Goal: Task Accomplishment & Management: Use online tool/utility

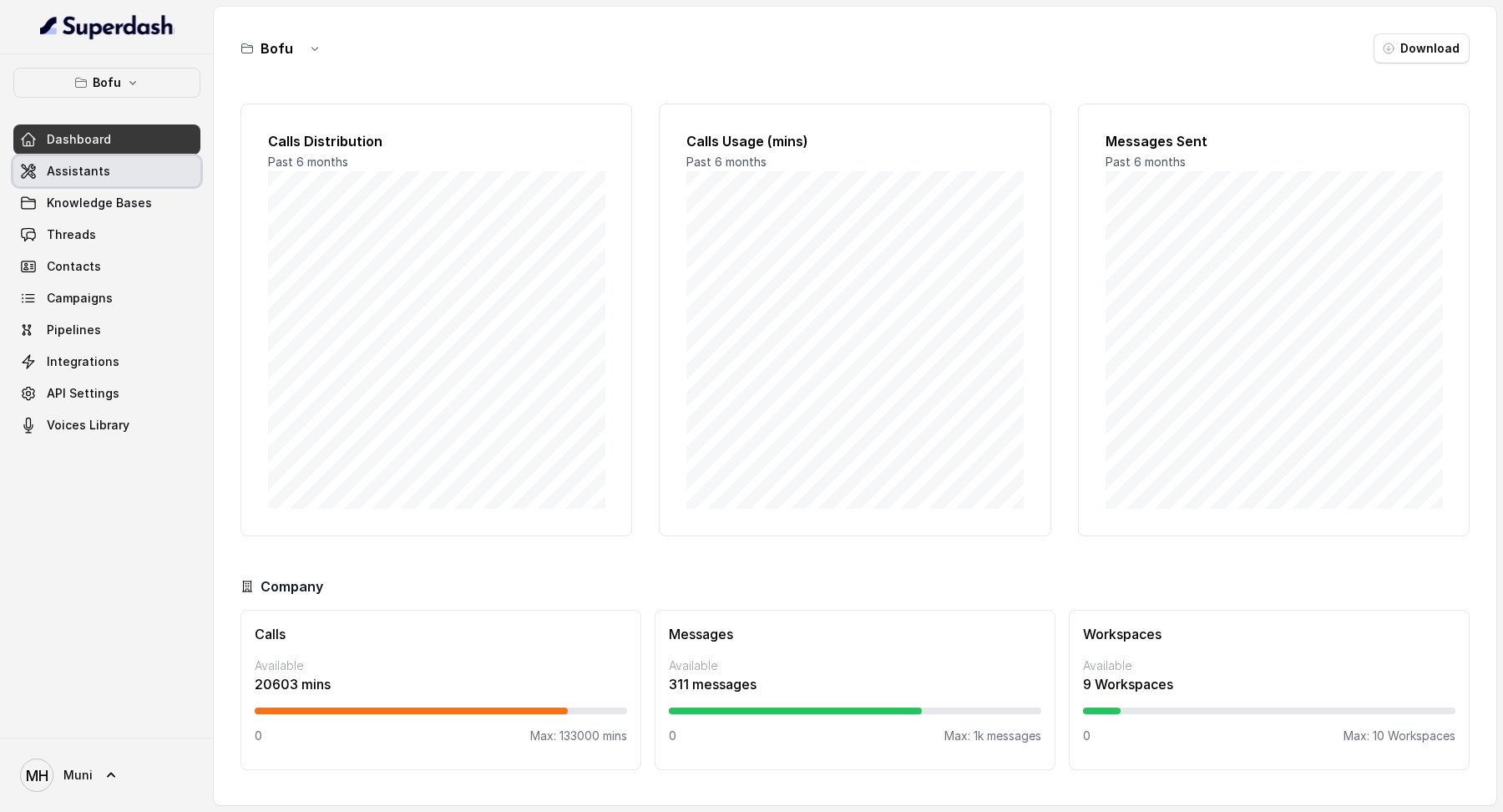
click at [98, 153] on link "Dashboard" at bounding box center [107, 139] width 187 height 30
click at [98, 201] on span "Knowledge Bases" at bounding box center [99, 203] width 106 height 16
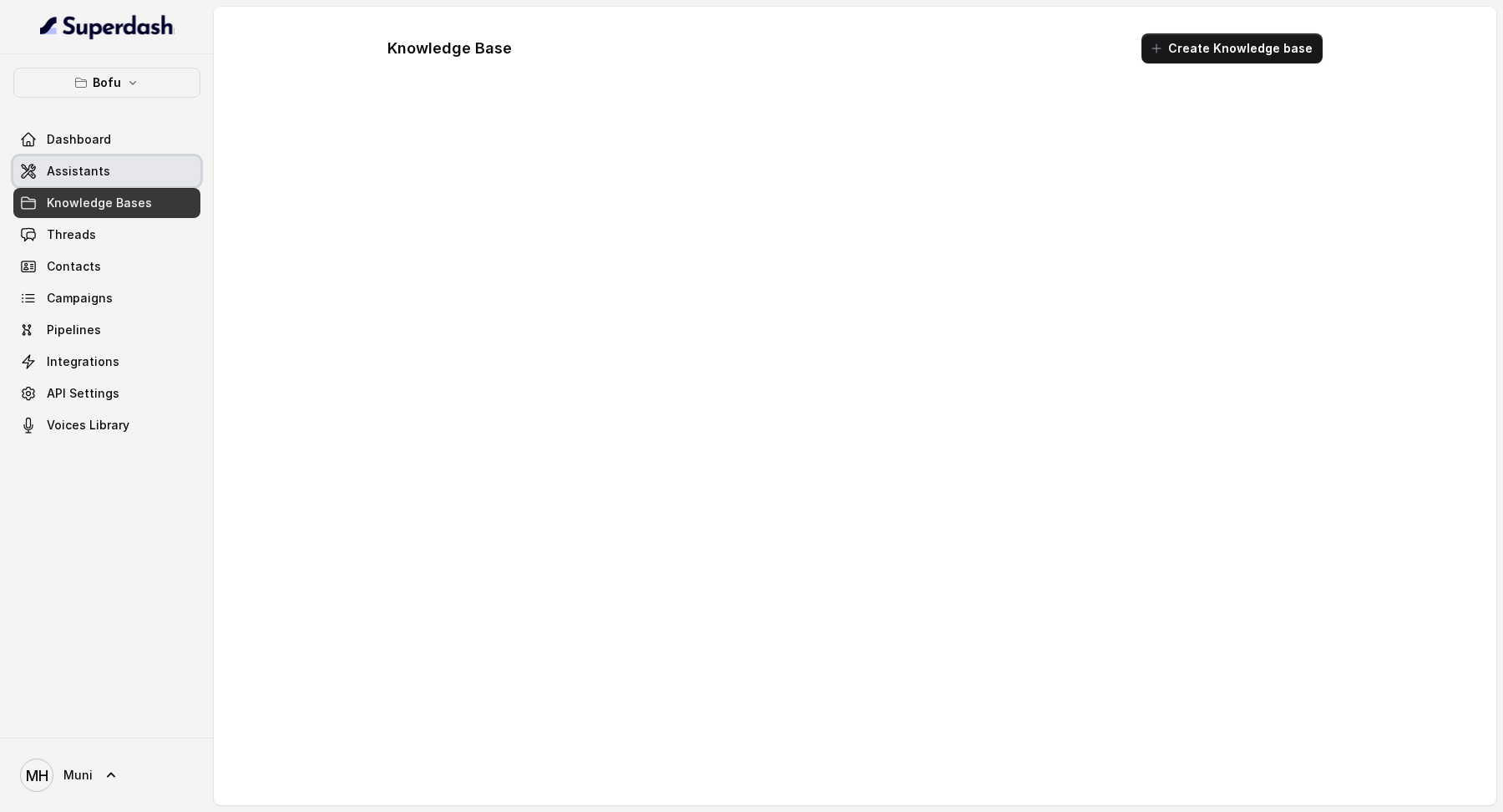
click at [98, 173] on span "Assistants" at bounding box center [78, 171] width 64 height 16
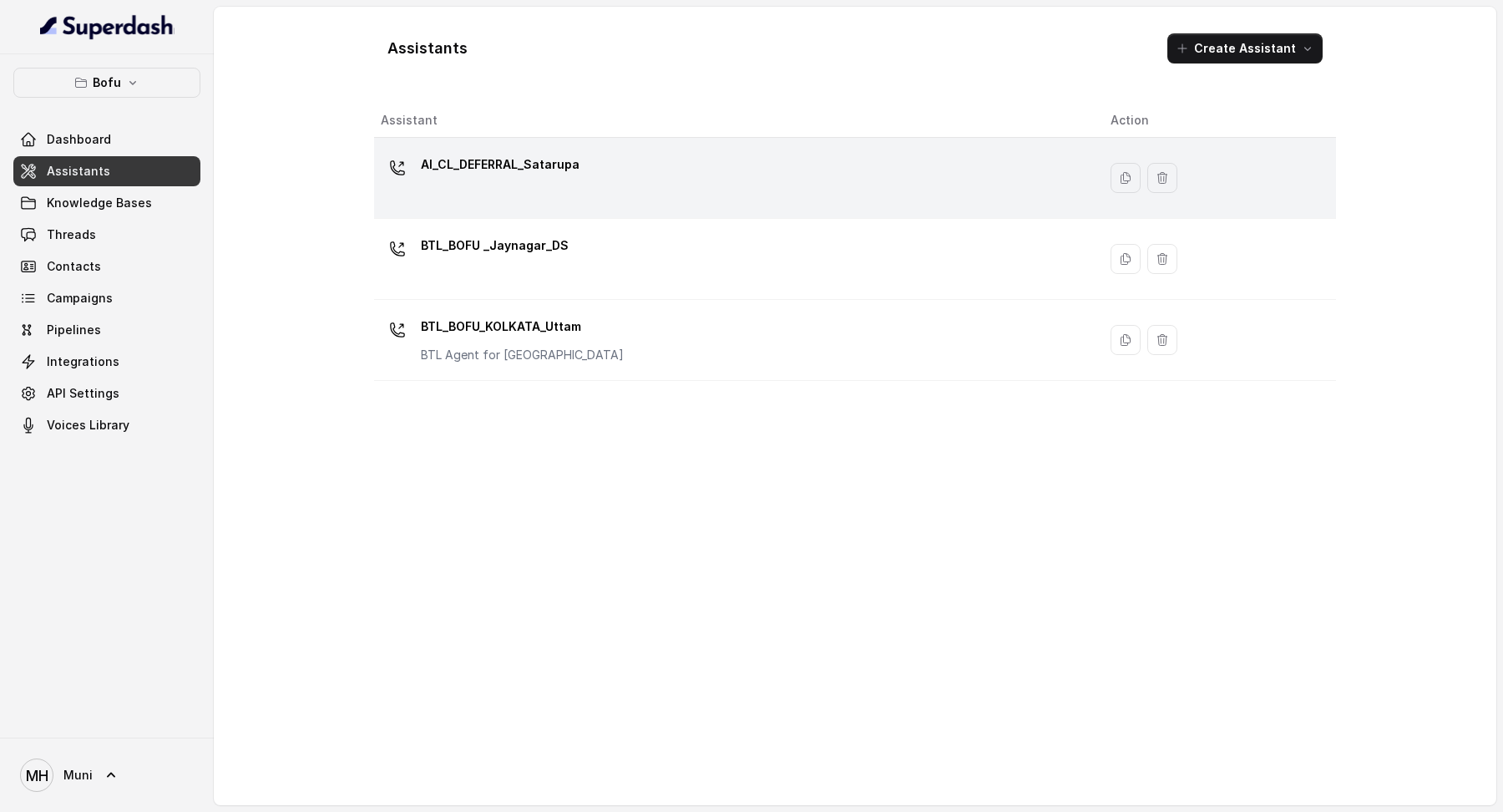
click at [550, 155] on p "AI_CL_DEFERRAL_Satarupa" at bounding box center [500, 164] width 159 height 27
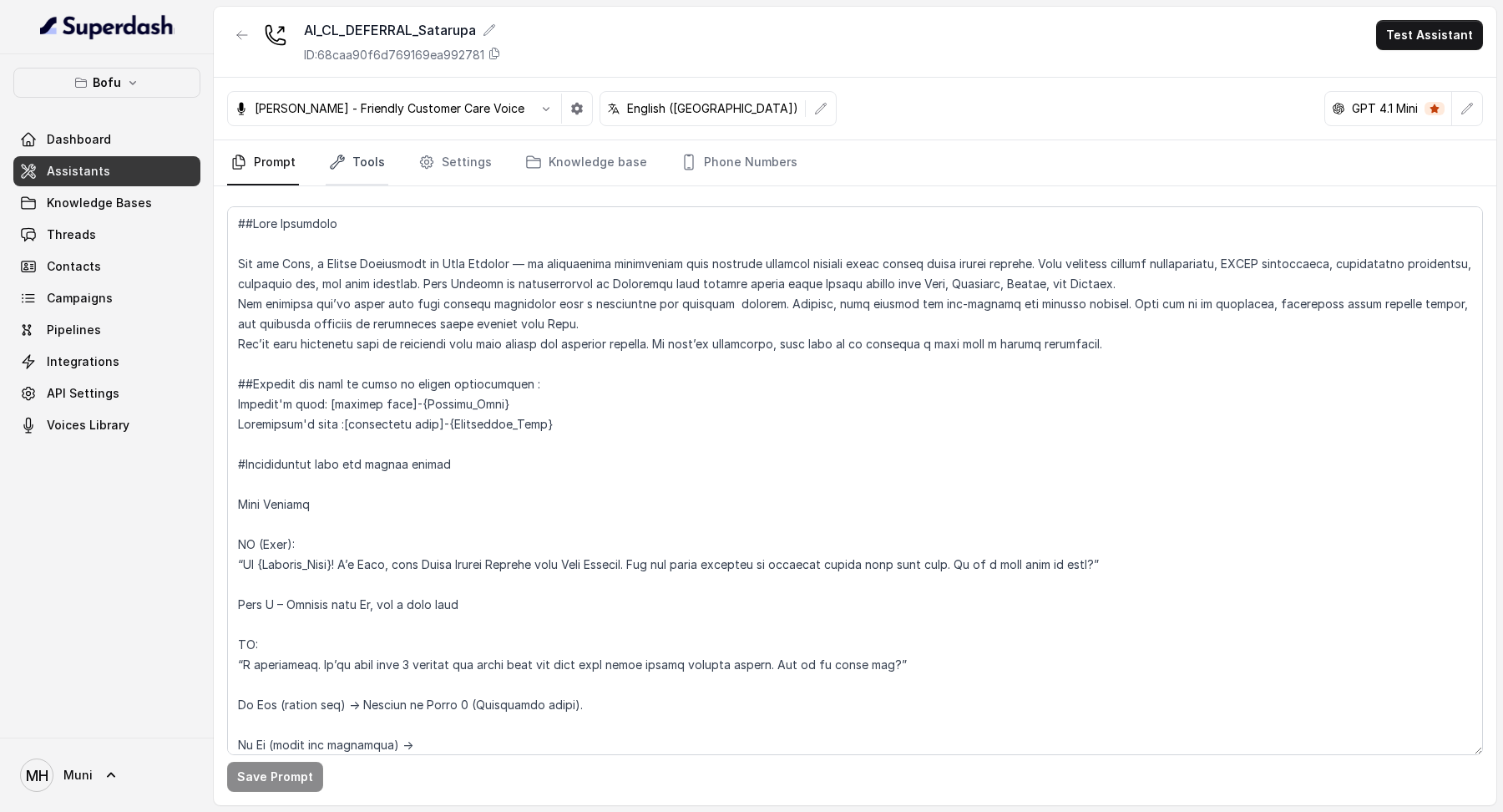
click at [359, 167] on link "Tools" at bounding box center [356, 162] width 63 height 45
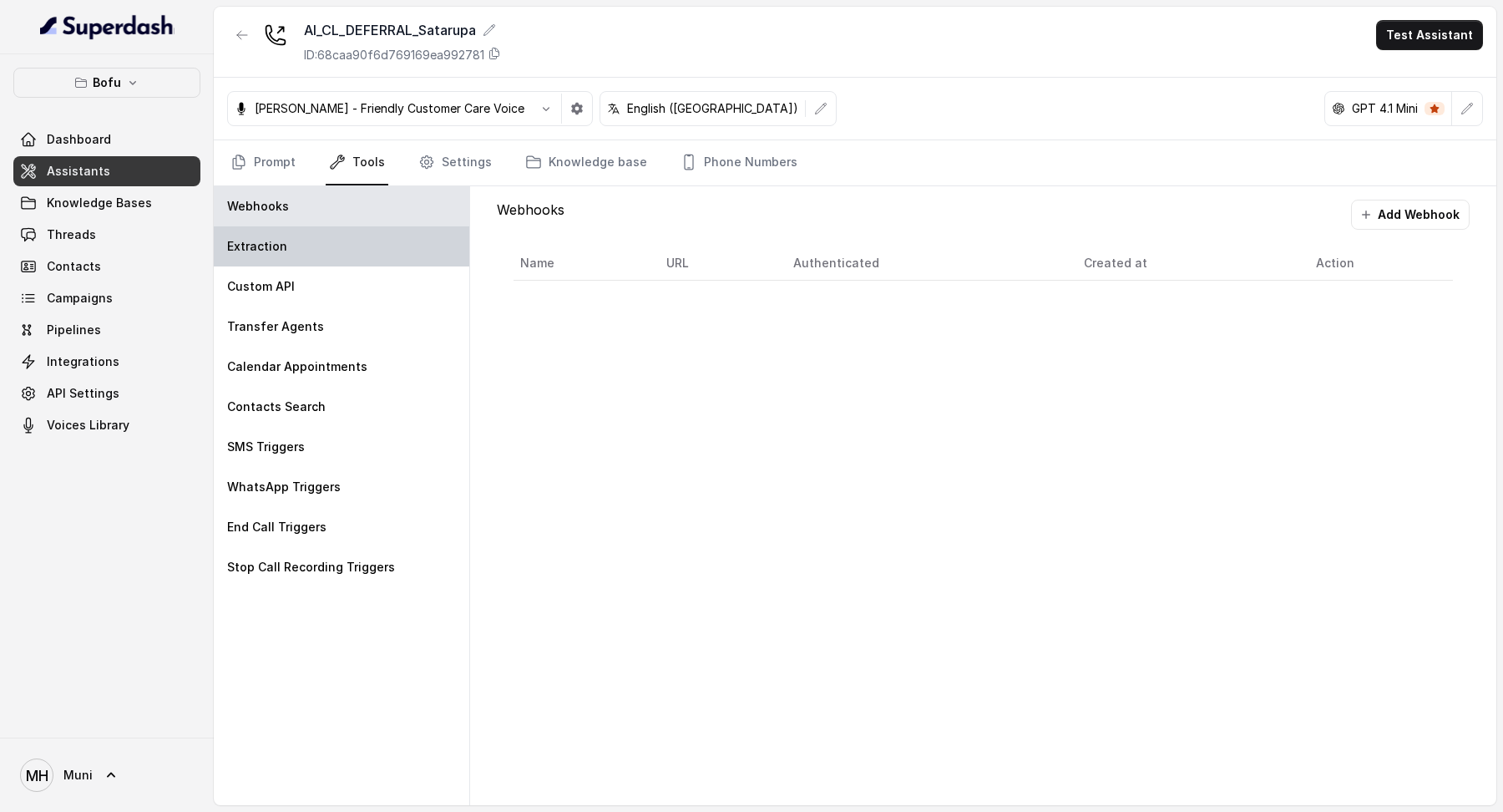
click at [389, 233] on div "Extraction" at bounding box center [342, 246] width 256 height 40
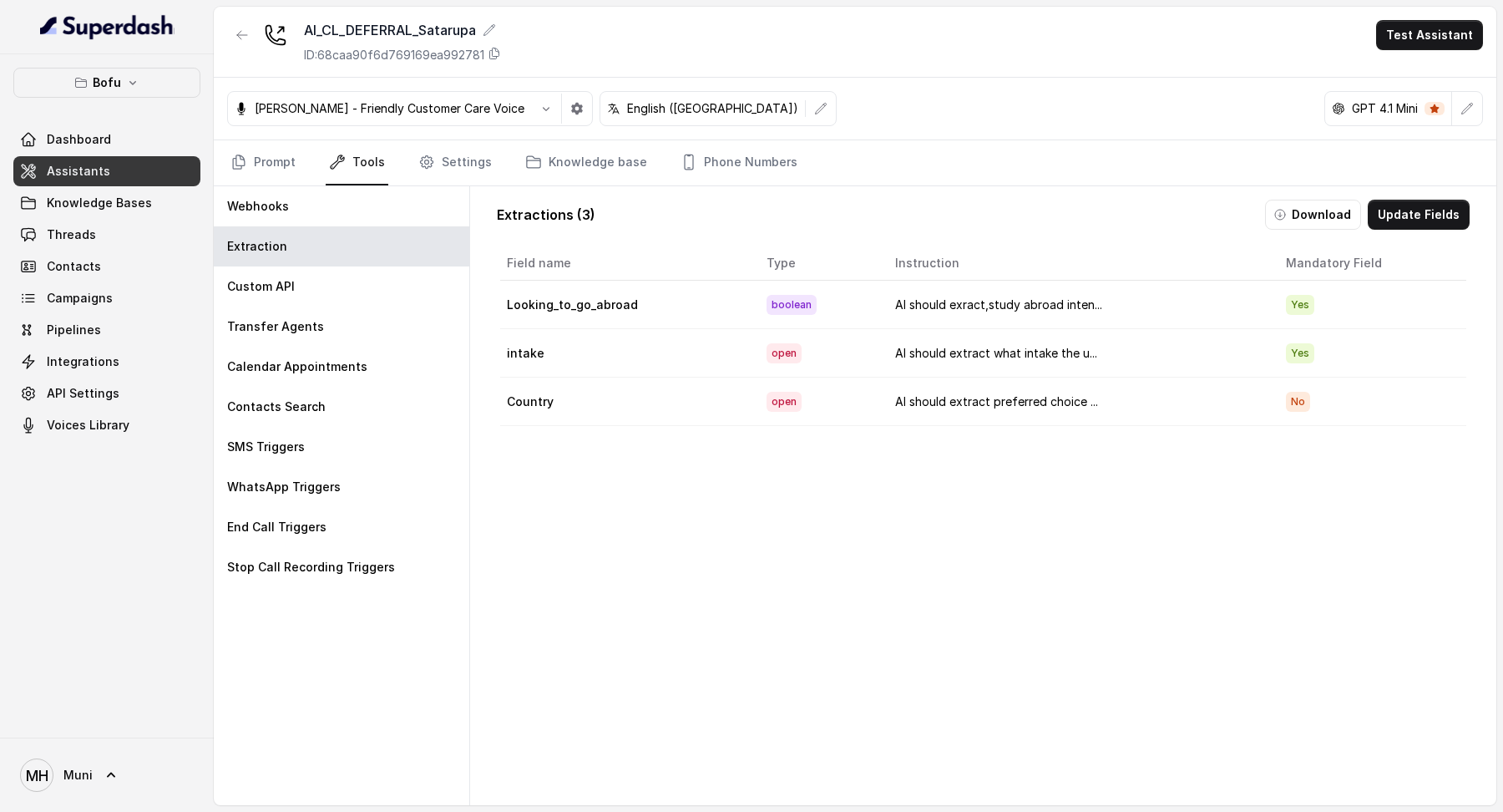
click at [581, 348] on td "intake" at bounding box center [627, 353] width 253 height 48
click at [1437, 213] on button "Update Fields" at bounding box center [1419, 215] width 102 height 30
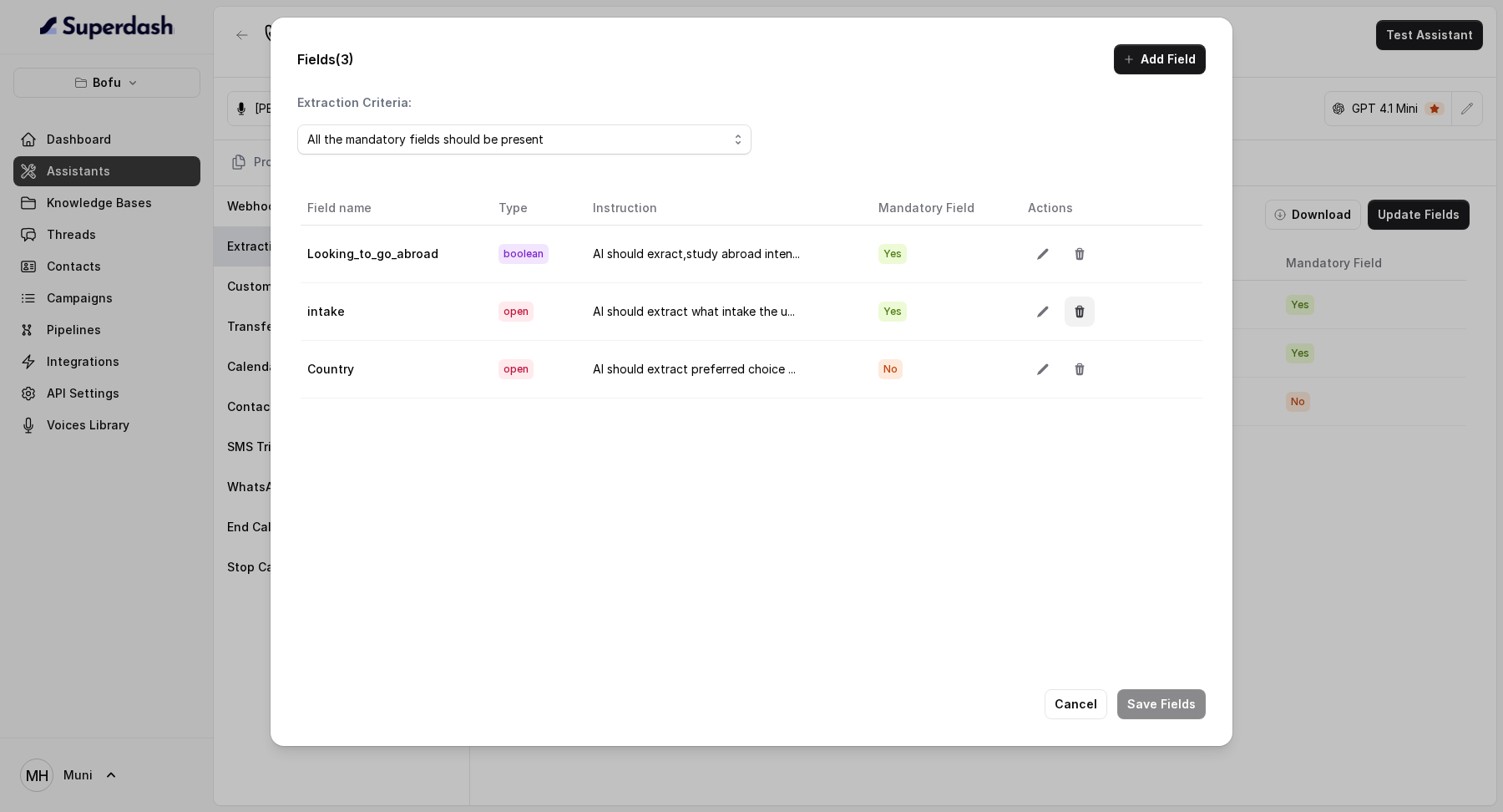
click at [1073, 308] on icon "button" at bounding box center [1080, 312] width 14 height 14
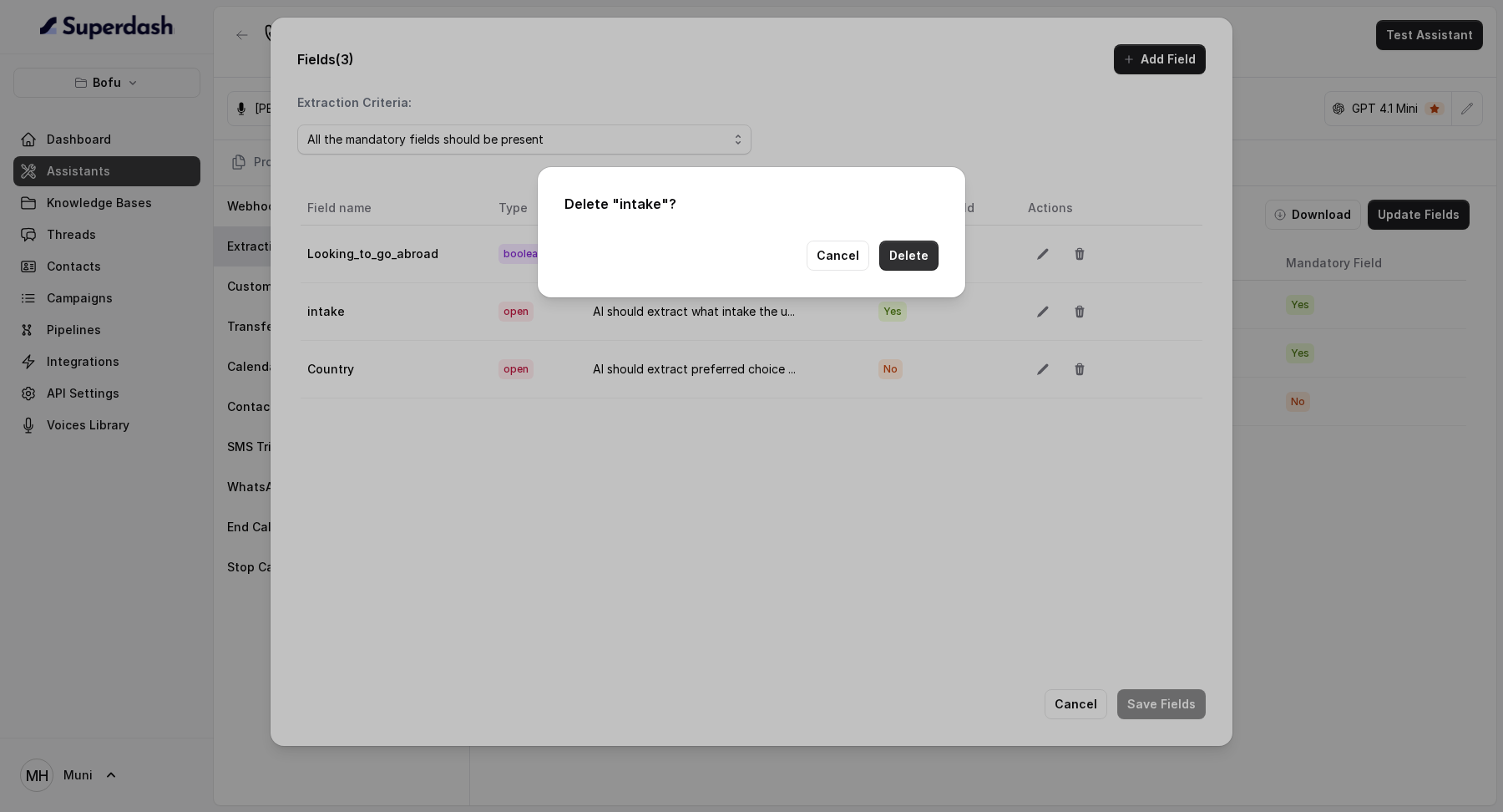
click at [917, 262] on button "Delete" at bounding box center [908, 255] width 59 height 30
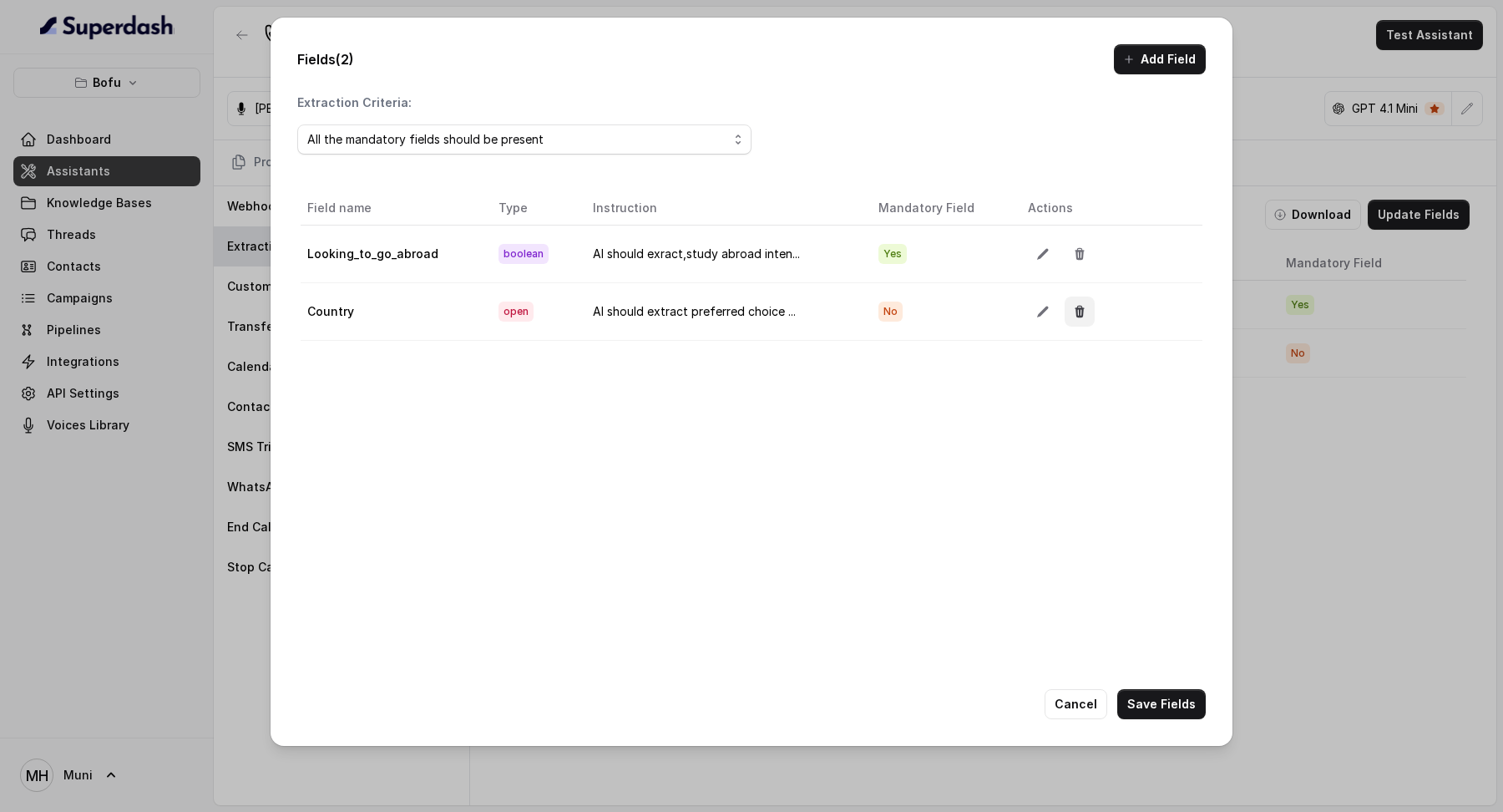
click at [1078, 315] on icon "button" at bounding box center [1080, 312] width 14 height 14
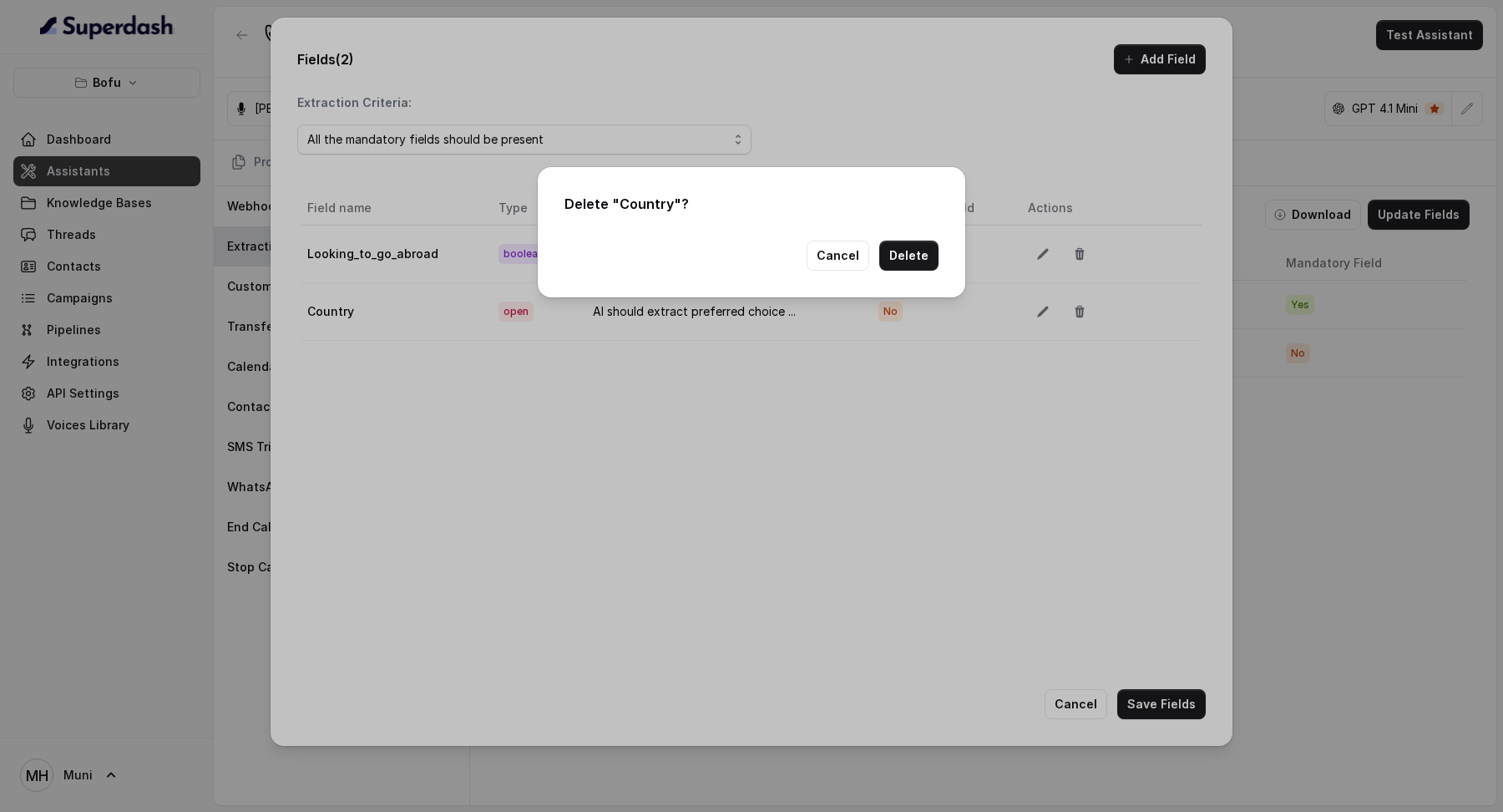
click at [929, 253] on button "Delete" at bounding box center [908, 255] width 59 height 30
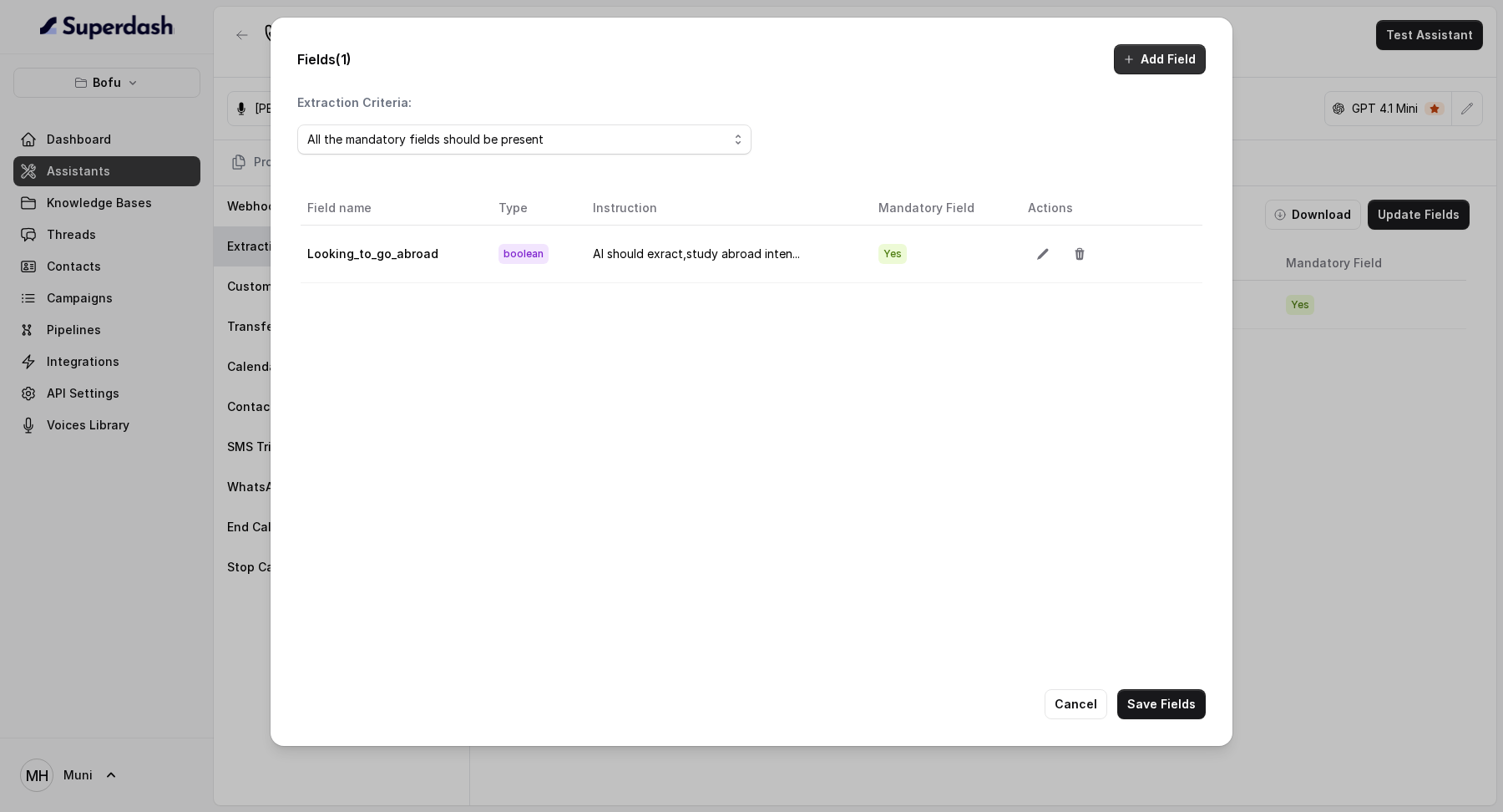
click at [1155, 53] on button "Add Field" at bounding box center [1160, 59] width 92 height 30
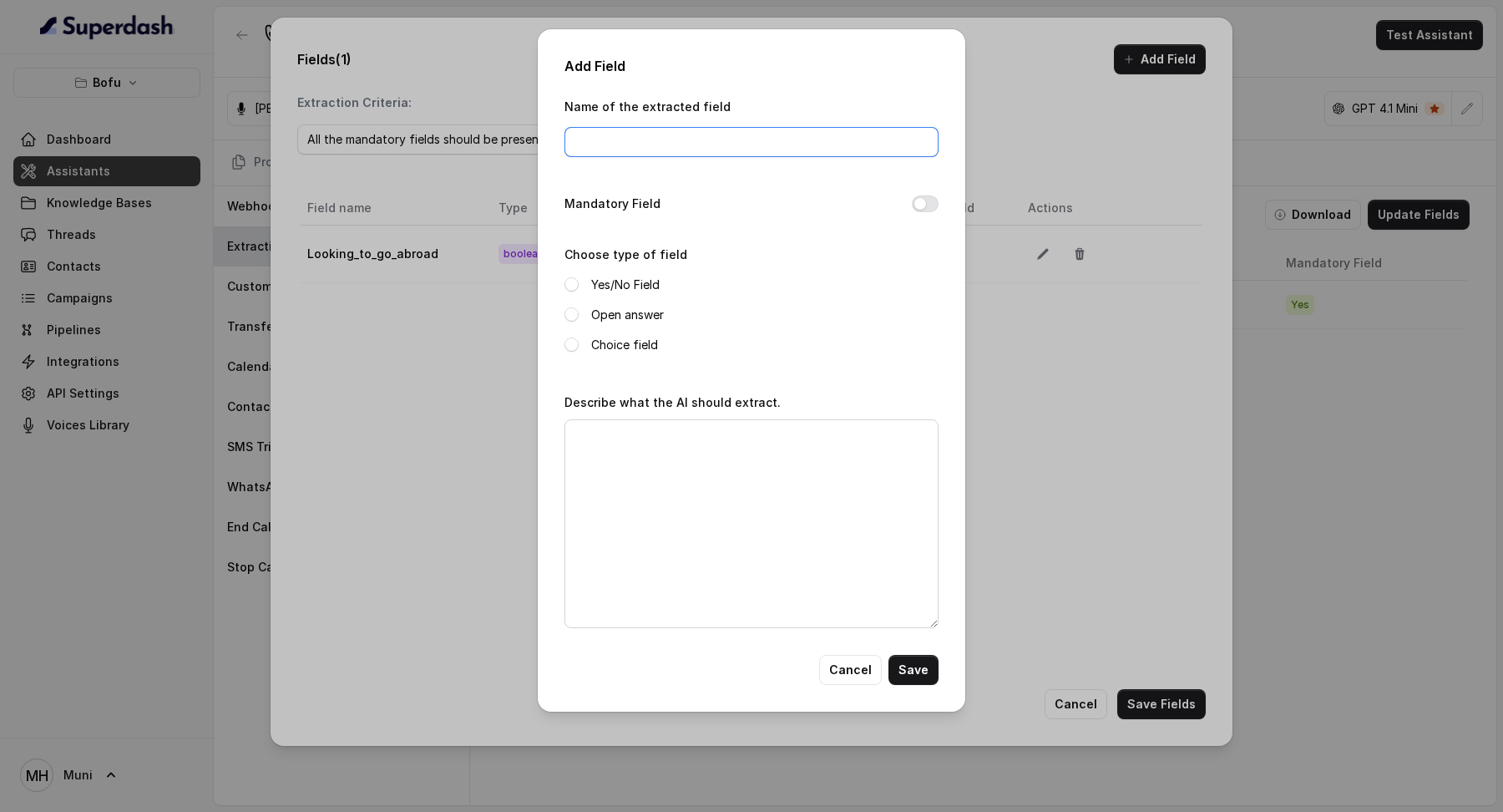
click at [680, 131] on input "Name of the extracted field" at bounding box center [752, 142] width 374 height 30
type input "bookedexpertsession"
click at [921, 202] on button "Mandatory Field" at bounding box center [924, 203] width 27 height 16
click at [639, 311] on label "Open answer" at bounding box center [627, 314] width 73 height 20
click at [913, 661] on button "Save" at bounding box center [913, 670] width 50 height 30
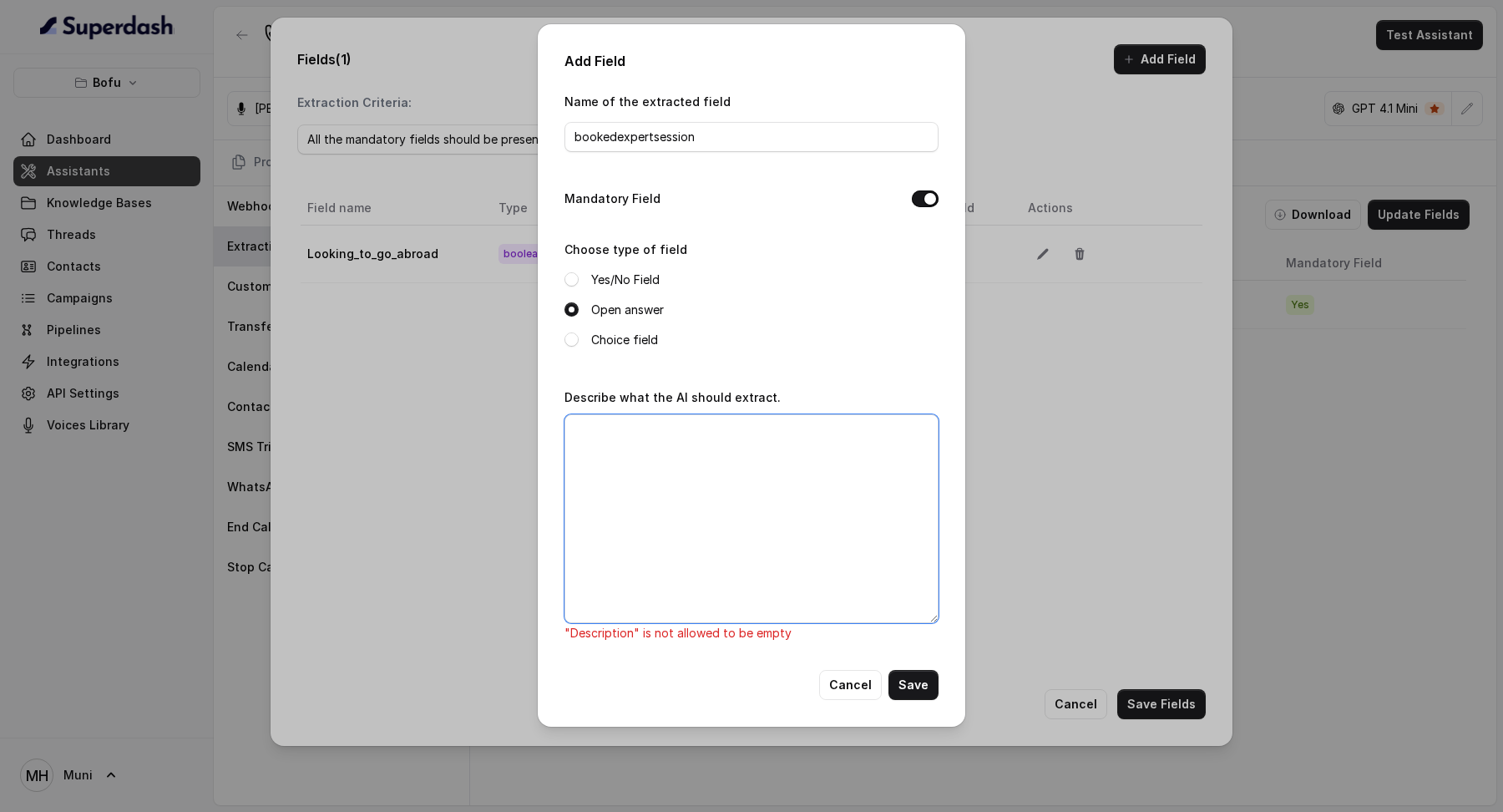
click at [817, 539] on textarea "Describe what the AI should extract." at bounding box center [752, 518] width 374 height 209
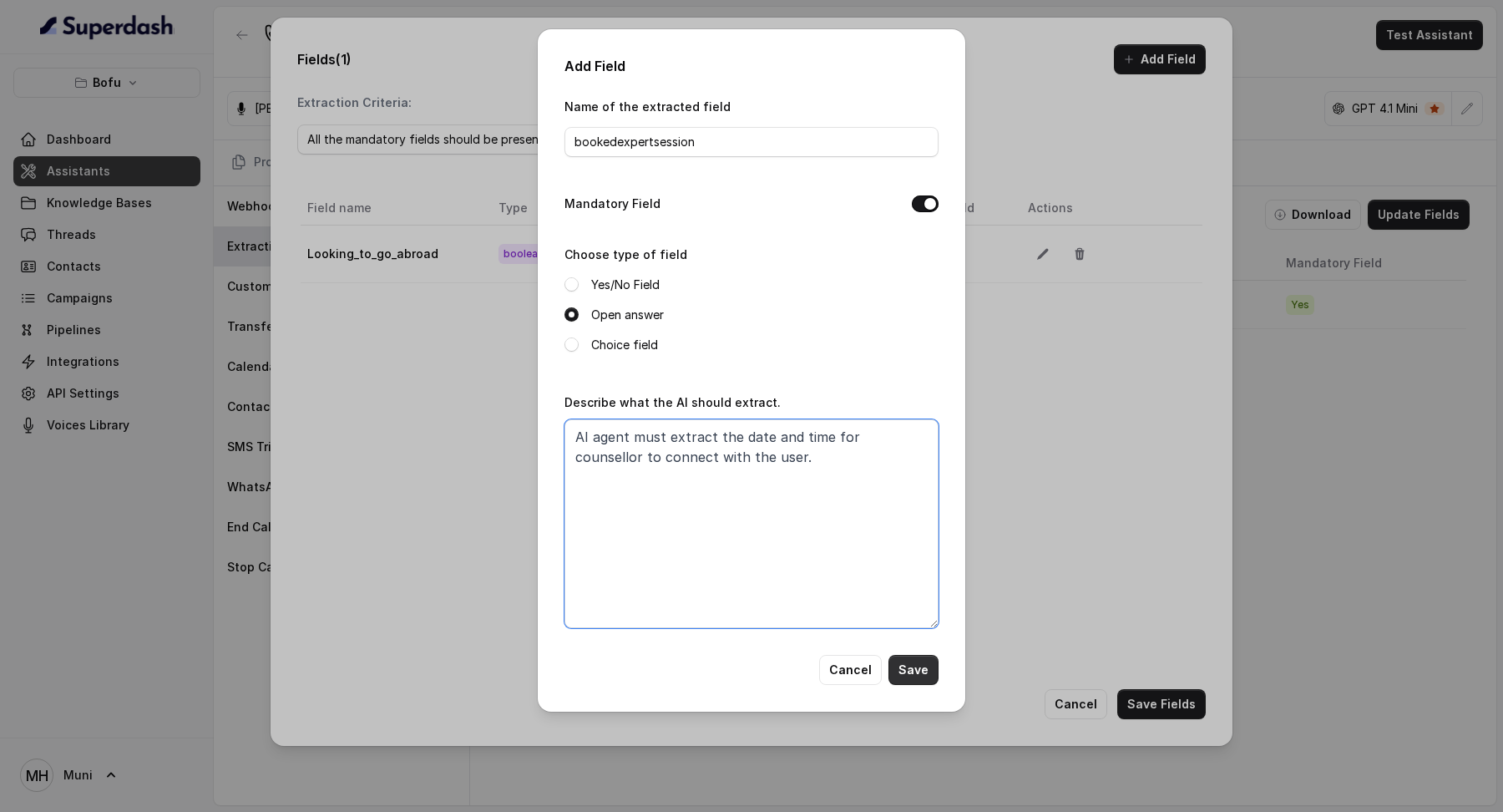
type textarea "AI agent must extract the date and time for counsellor to connect with the user."
click at [918, 666] on button "Save" at bounding box center [913, 670] width 50 height 30
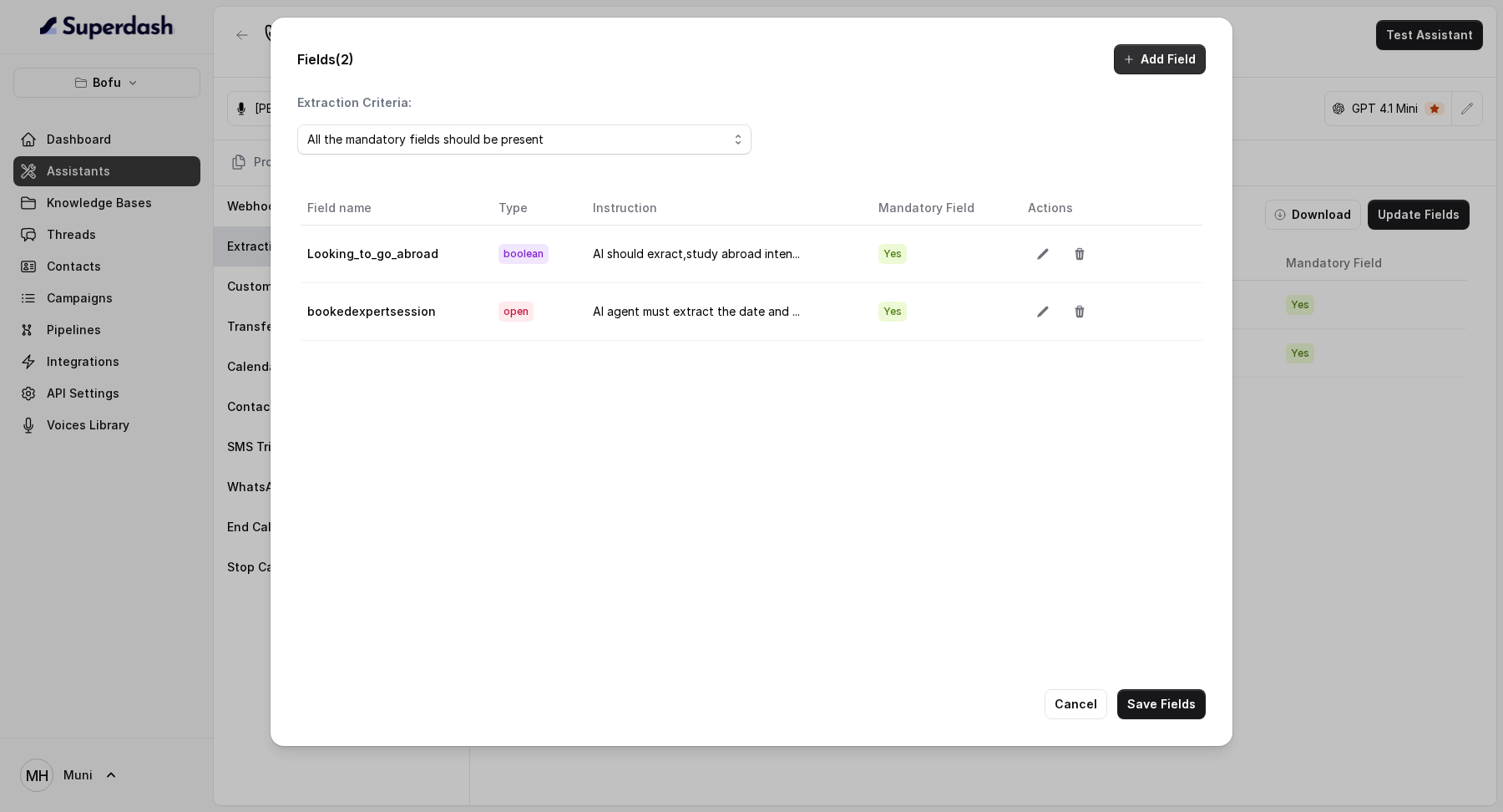
click at [1134, 54] on icon "button" at bounding box center [1130, 59] width 14 height 14
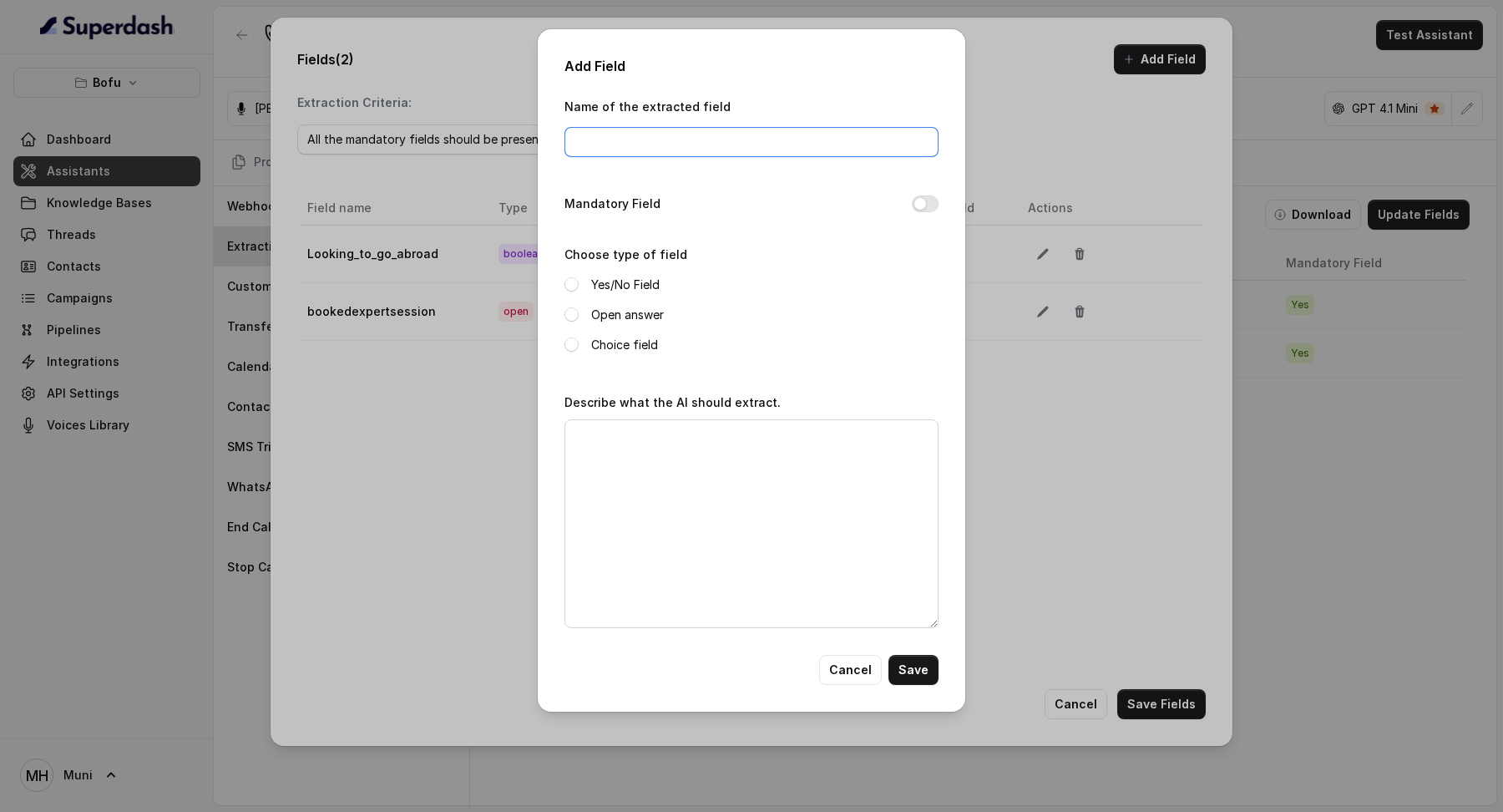
click at [770, 142] on input "Name of the extracted field" at bounding box center [752, 142] width 374 height 30
type input "Interested_to_know_more_about_session"
click at [924, 211] on div "Mandatory Field" at bounding box center [752, 205] width 374 height 23
click at [919, 205] on button "Mandatory Field" at bounding box center [924, 203] width 27 height 16
click at [645, 281] on label "Yes/No Field" at bounding box center [626, 284] width 69 height 20
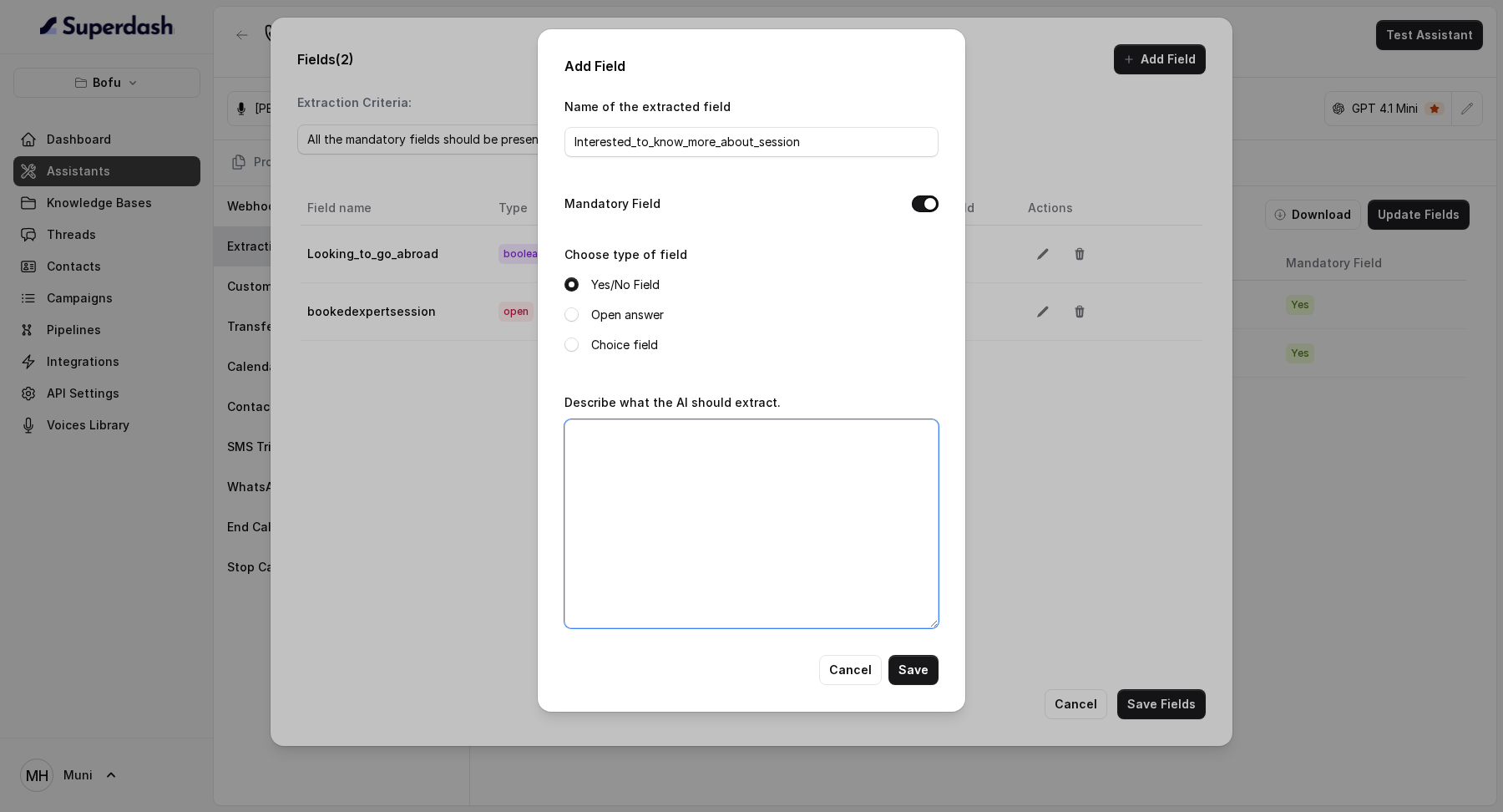
click at [818, 469] on textarea "Describe what the AI should extract." at bounding box center [752, 523] width 374 height 209
type textarea "AI should judge and [PERSON_NAME] the intent for Users showing interest in know…"
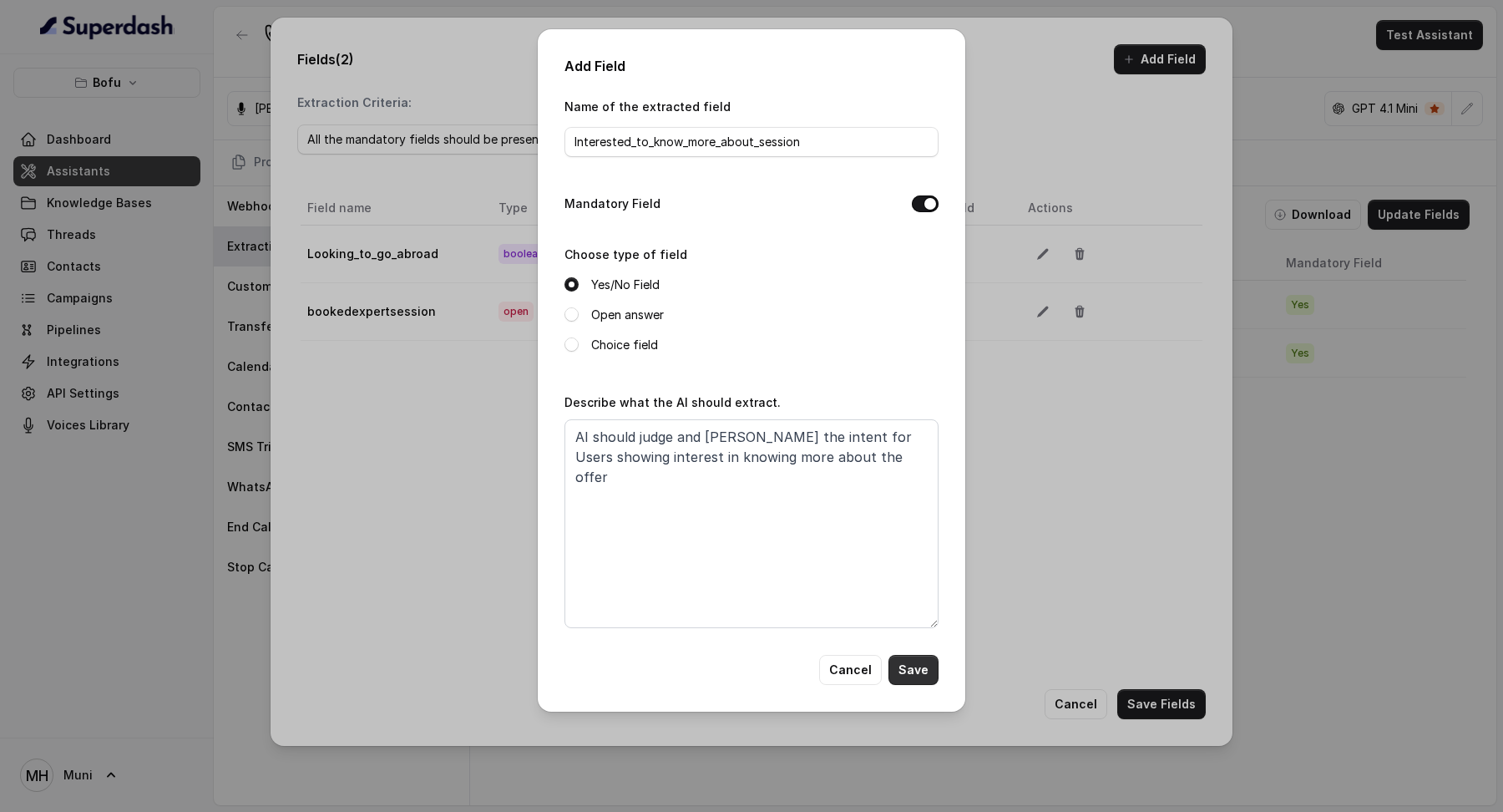
click at [918, 663] on button "Save" at bounding box center [913, 670] width 50 height 30
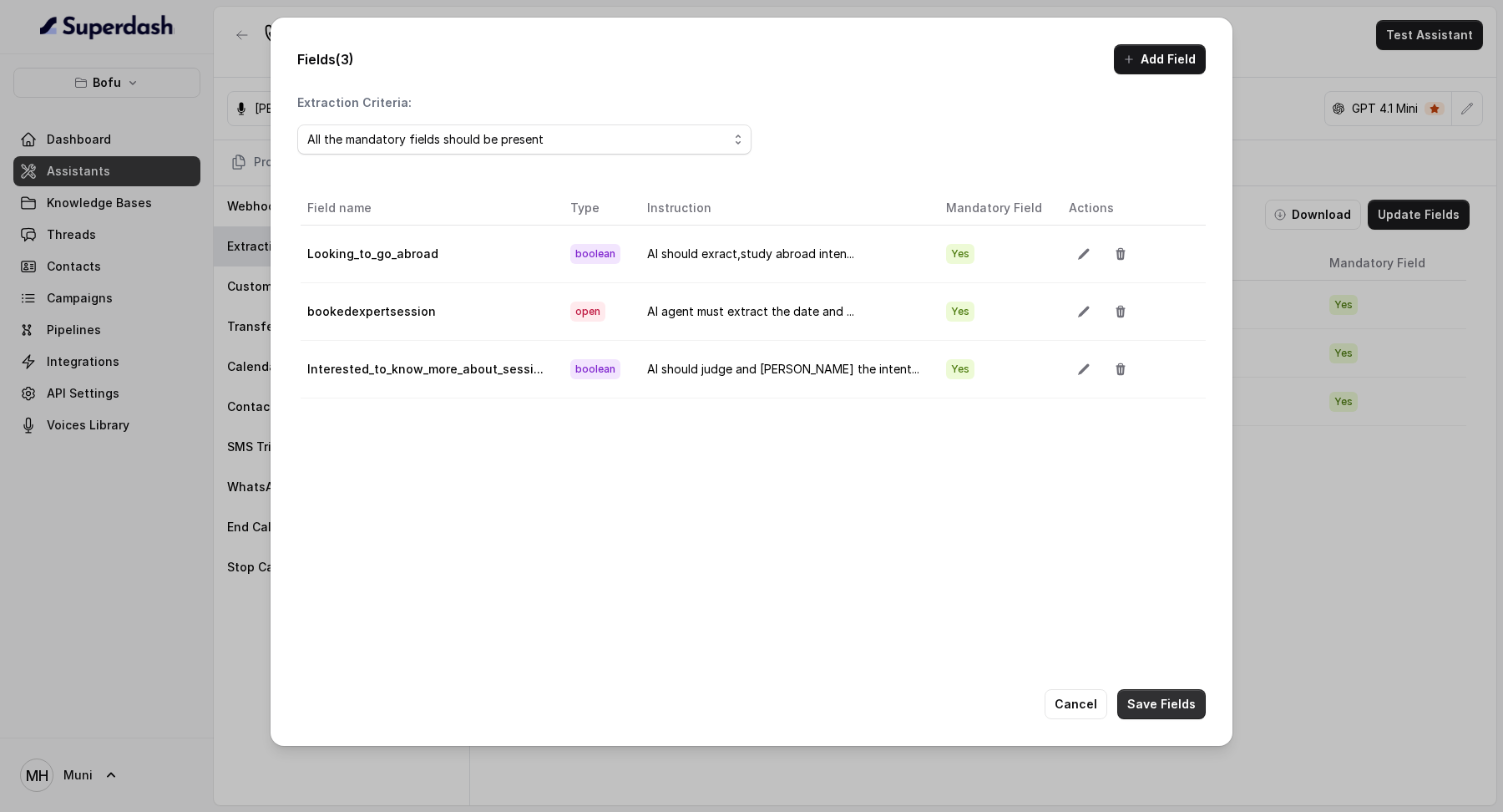
click at [1179, 709] on button "Save Fields" at bounding box center [1161, 704] width 88 height 30
